Goal: Check status: Check status

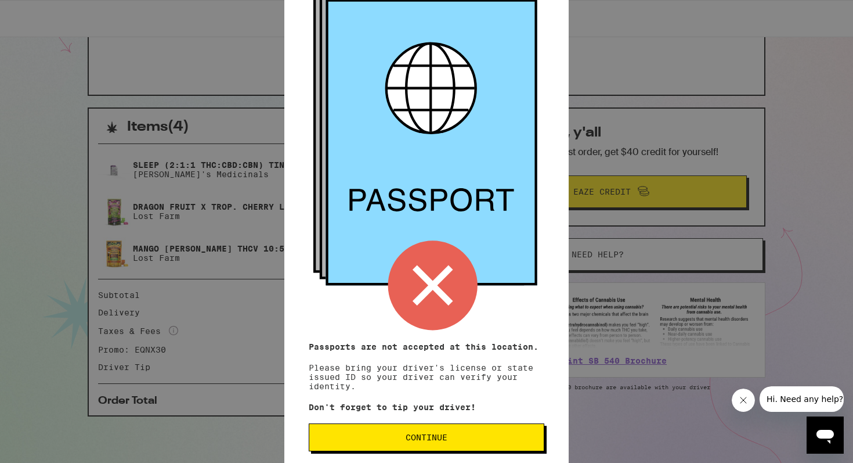
click at [413, 441] on span "Continue" at bounding box center [427, 437] width 42 height 8
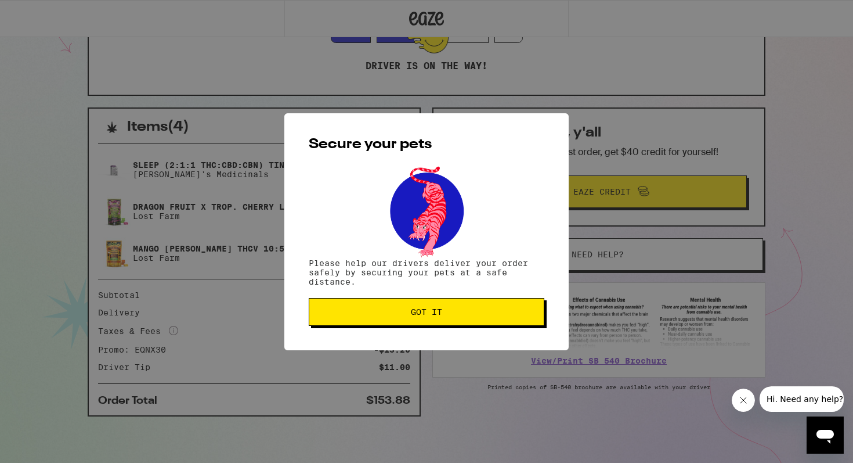
click at [489, 306] on button "Got it" at bounding box center [427, 312] width 236 height 28
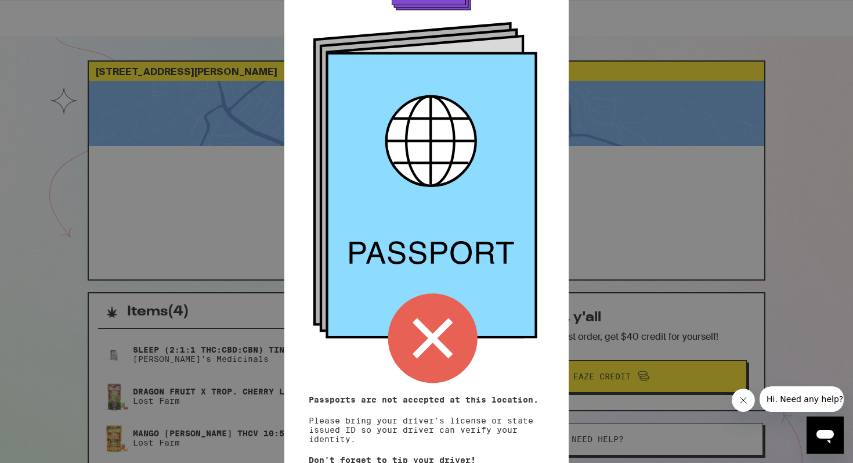
scroll to position [91, 0]
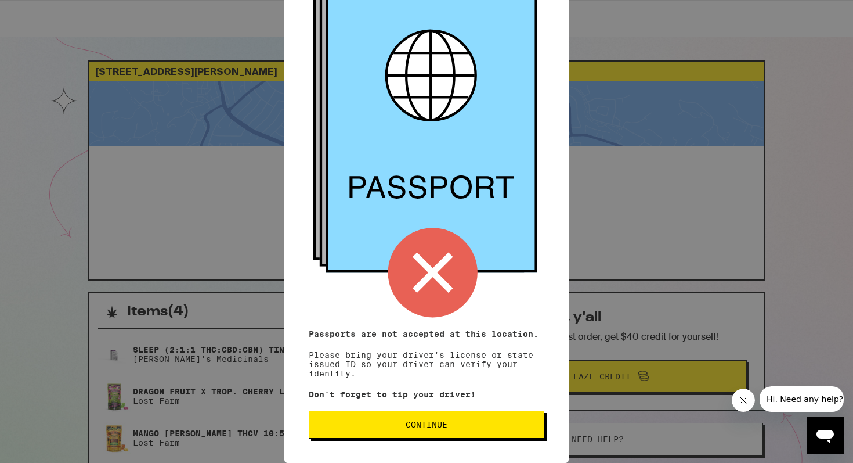
click at [454, 422] on span "Continue" at bounding box center [427, 424] width 216 height 8
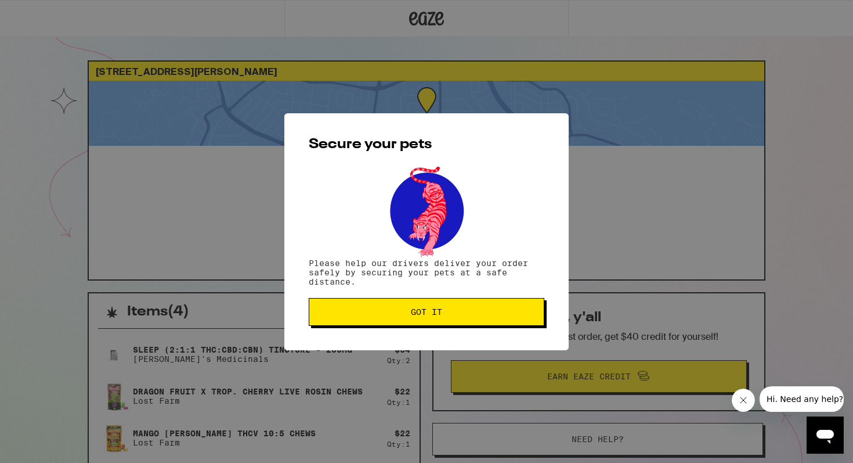
scroll to position [0, 0]
click at [463, 312] on span "Got it" at bounding box center [427, 312] width 216 height 8
